Goal: Transaction & Acquisition: Download file/media

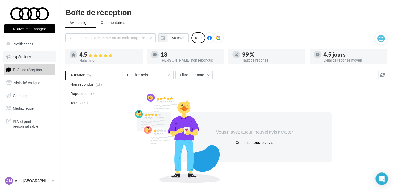
click at [34, 61] on link "Opérations" at bounding box center [29, 57] width 53 height 11
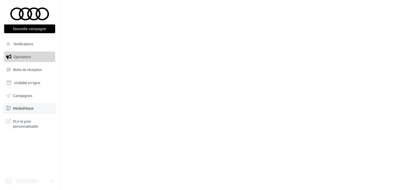
click at [28, 104] on link "Médiathèque" at bounding box center [29, 108] width 53 height 11
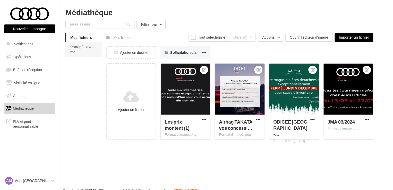
click at [76, 55] on li "Partagés avec moi" at bounding box center [83, 49] width 37 height 14
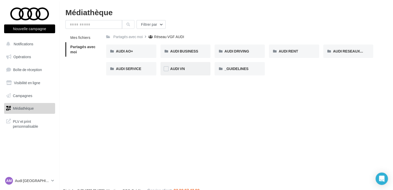
click at [172, 66] on div "AUDI VN" at bounding box center [185, 68] width 31 height 5
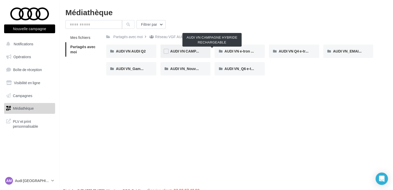
click at [190, 51] on span "AUDI VN CAMPAGNE HYBRIDE RECHARGEABLE" at bounding box center [212, 51] width 84 height 4
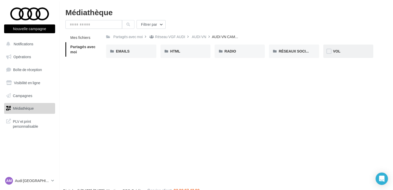
click at [336, 52] on span "VOL" at bounding box center [336, 51] width 7 height 4
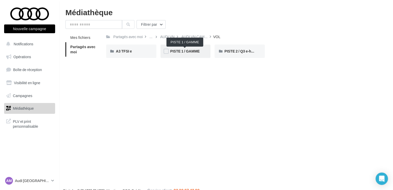
click at [176, 52] on span "PISTE 1 / GAMME" at bounding box center [185, 51] width 30 height 4
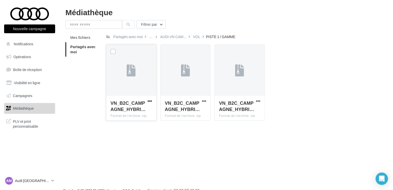
click at [151, 101] on span "button" at bounding box center [150, 101] width 4 height 4
click at [134, 112] on button "Télécharger" at bounding box center [127, 111] width 52 height 13
click at [195, 36] on div "VOL" at bounding box center [196, 36] width 7 height 5
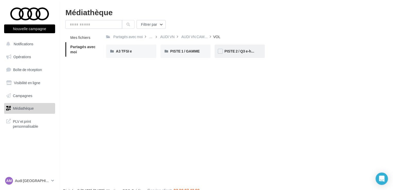
click at [245, 53] on span "PISTE 2 / Q3 e-hybrid" at bounding box center [242, 51] width 36 height 4
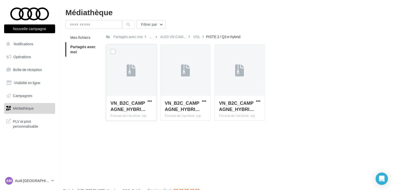
click at [147, 99] on button "button" at bounding box center [150, 101] width 6 height 5
click at [144, 109] on button "Télécharger" at bounding box center [127, 111] width 52 height 13
